Goal: Task Accomplishment & Management: Manage account settings

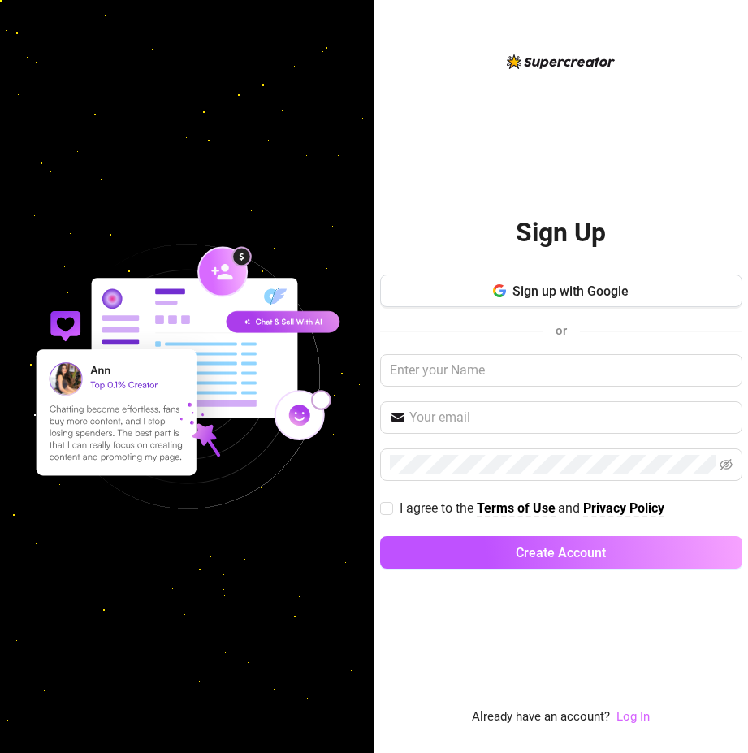
click at [628, 716] on link "Log In" at bounding box center [632, 716] width 33 height 15
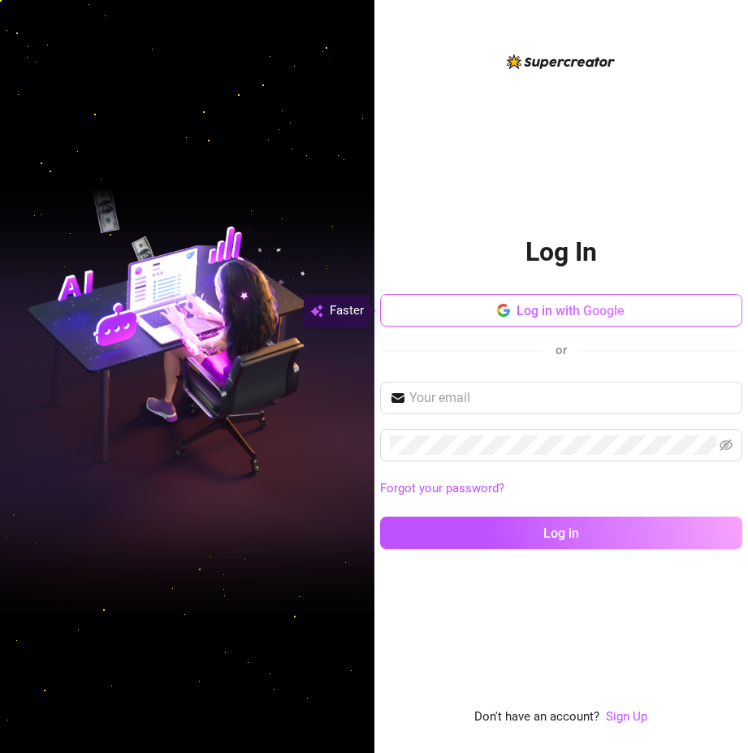
click at [580, 310] on span "Log in with Google" at bounding box center [570, 310] width 108 height 15
